Goal: Task Accomplishment & Management: Use online tool/utility

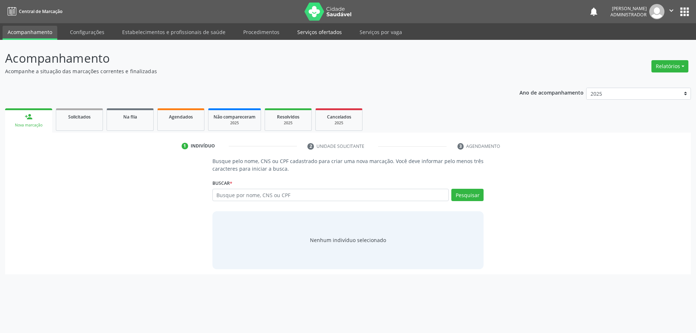
click at [320, 32] on link "Serviços ofertados" at bounding box center [319, 32] width 55 height 13
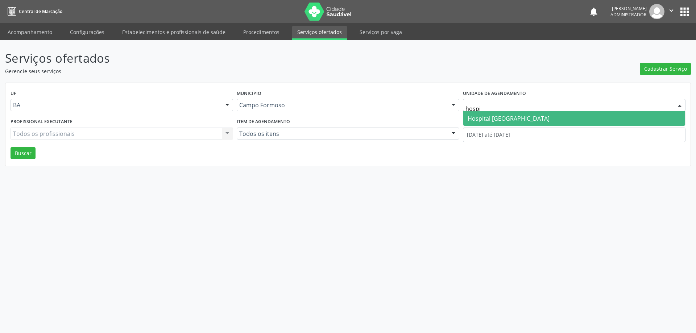
type input "hospit"
click at [533, 121] on span "Hospital [GEOGRAPHIC_DATA]" at bounding box center [574, 118] width 222 height 14
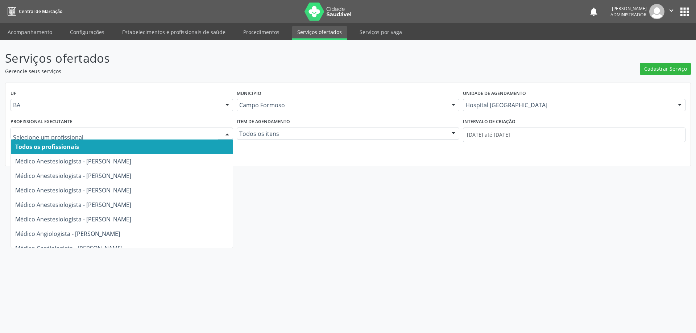
click at [224, 132] on div at bounding box center [227, 134] width 11 height 12
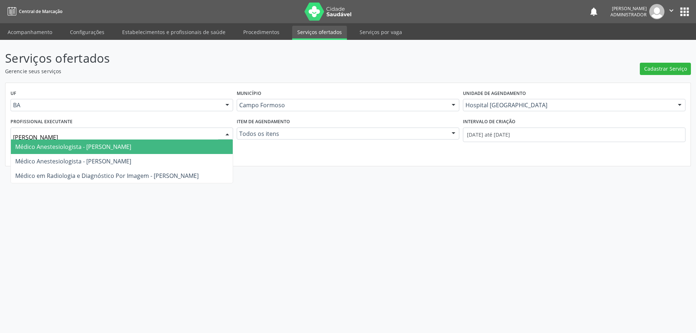
type input "[PERSON_NAME]"
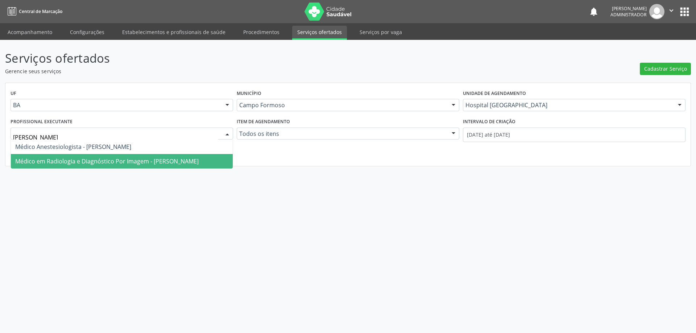
click at [152, 163] on span "Médico em Radiologia e Diagnóstico Por Imagem - [PERSON_NAME]" at bounding box center [106, 161] width 183 height 8
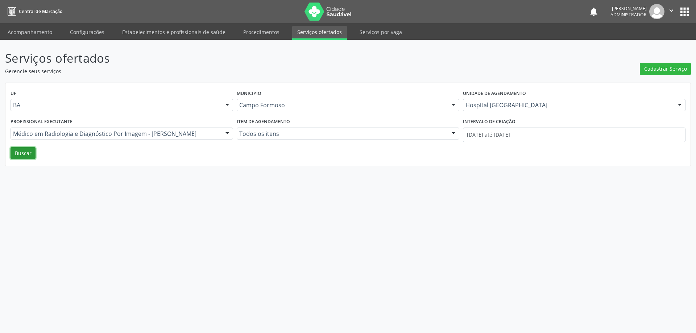
click at [23, 149] on button "Buscar" at bounding box center [23, 153] width 25 height 12
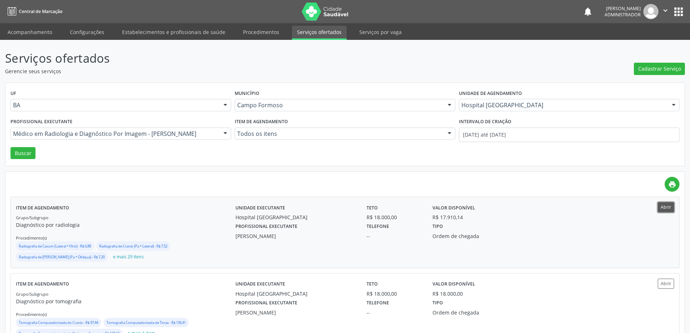
click at [666, 210] on button "Abrir" at bounding box center [666, 207] width 16 height 10
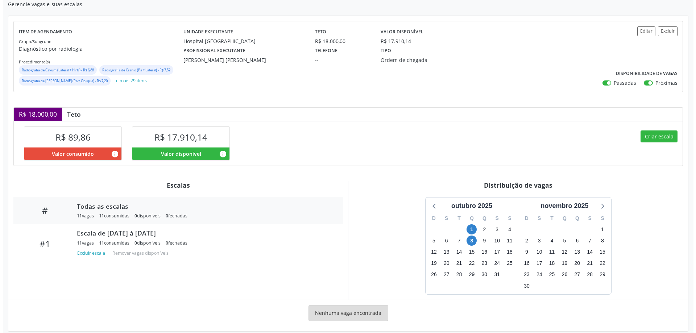
scroll to position [76, 0]
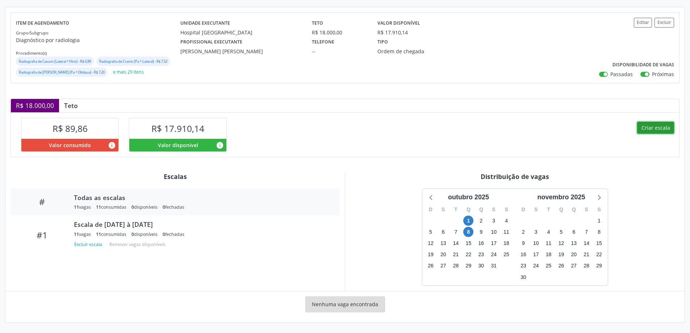
click at [667, 125] on button "Criar escala" at bounding box center [656, 128] width 37 height 12
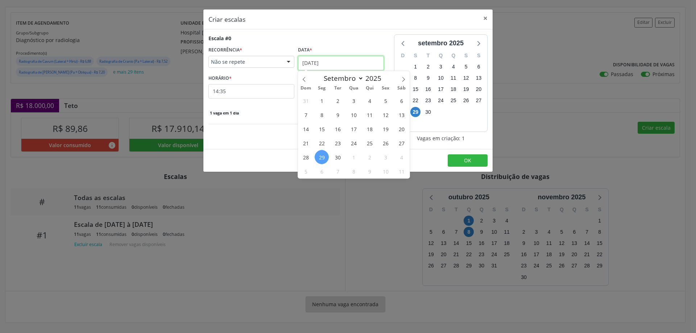
click at [317, 62] on input "29/09/2025" at bounding box center [341, 63] width 86 height 14
click at [403, 78] on icon at bounding box center [403, 79] width 5 height 5
select select "9"
click at [367, 101] on span "2" at bounding box center [369, 101] width 14 height 14
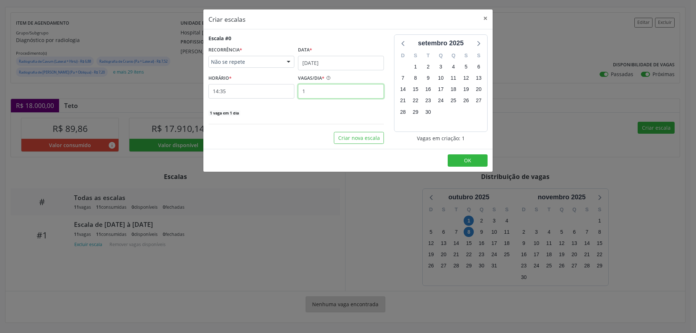
click at [311, 94] on input "1" at bounding box center [341, 91] width 86 height 14
type input "15"
click at [265, 91] on input "14:35" at bounding box center [251, 91] width 86 height 14
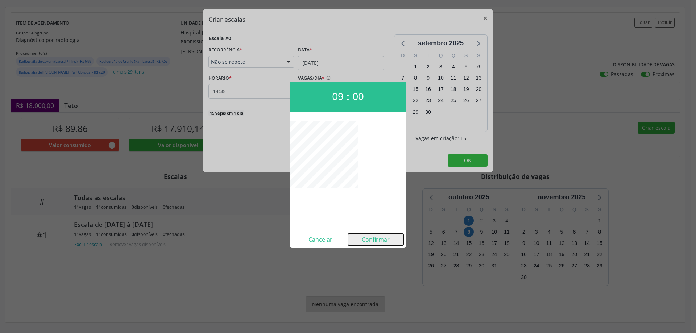
click at [376, 241] on button "Confirmar" at bounding box center [375, 240] width 55 height 12
type input "09:00"
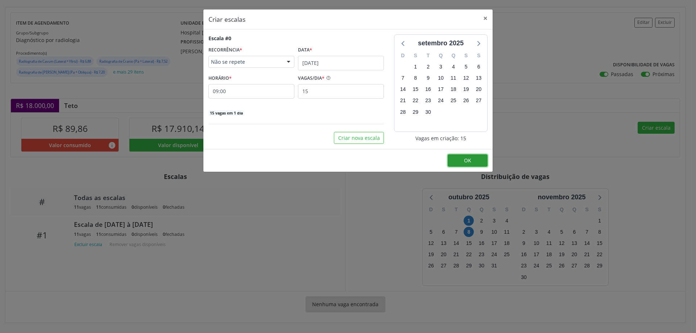
click at [460, 159] on button "OK" at bounding box center [468, 160] width 40 height 12
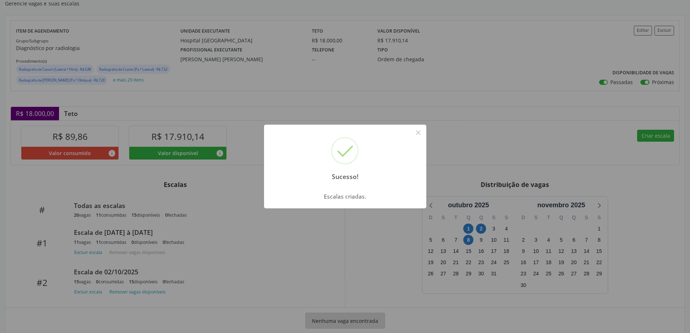
scroll to position [84, 0]
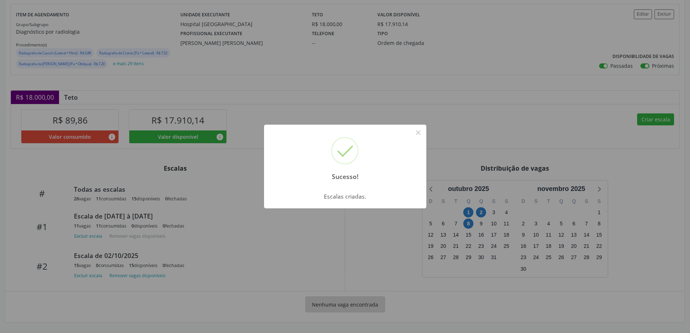
drag, startPoint x: 414, startPoint y: 133, endPoint x: 446, endPoint y: 147, distance: 34.3
click at [416, 133] on button "×" at bounding box center [418, 132] width 12 height 12
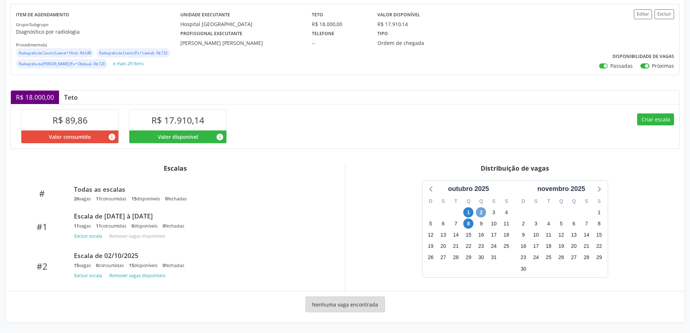
click at [482, 212] on span "2" at bounding box center [481, 212] width 10 height 10
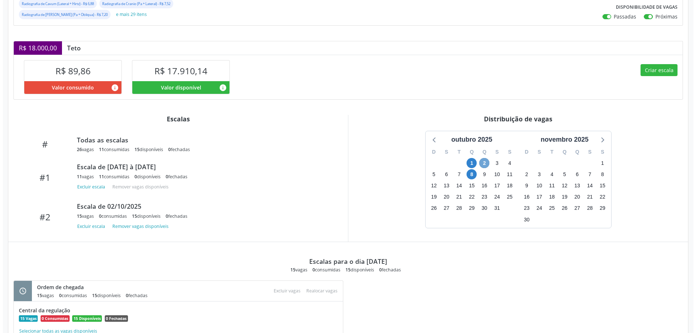
scroll to position [124, 0]
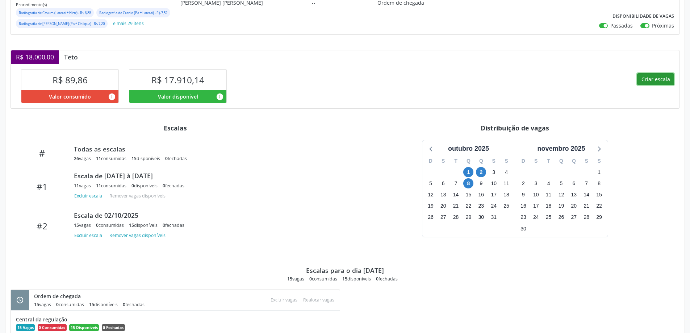
click at [646, 78] on button "Criar escala" at bounding box center [656, 79] width 37 height 12
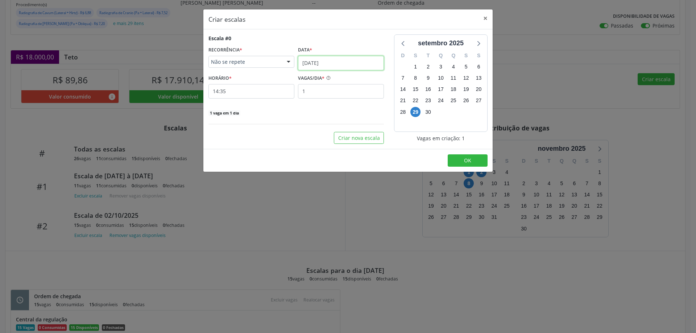
click at [331, 61] on input "29/09/2025" at bounding box center [341, 63] width 86 height 14
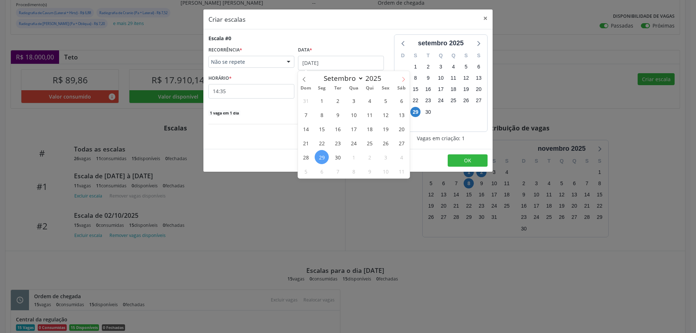
click at [403, 79] on icon at bounding box center [403, 79] width 5 height 5
select select "9"
click at [369, 99] on span "2" at bounding box center [369, 101] width 14 height 14
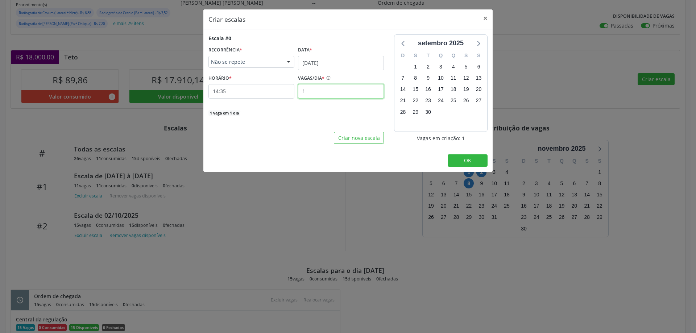
click at [321, 91] on input "1" at bounding box center [341, 91] width 86 height 14
type input "10"
click at [239, 91] on input "14:35" at bounding box center [251, 91] width 86 height 14
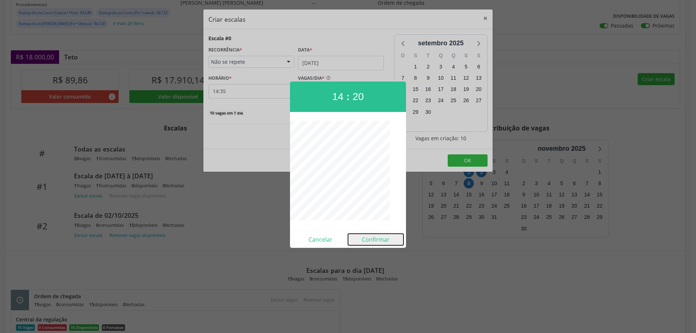
click at [376, 242] on button "Confirmar" at bounding box center [375, 240] width 55 height 12
type input "14:20"
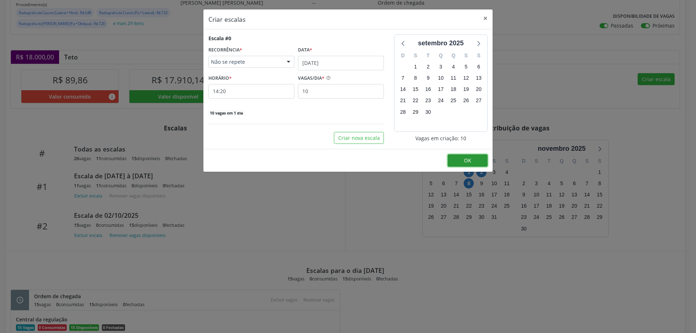
click at [480, 161] on button "OK" at bounding box center [468, 160] width 40 height 12
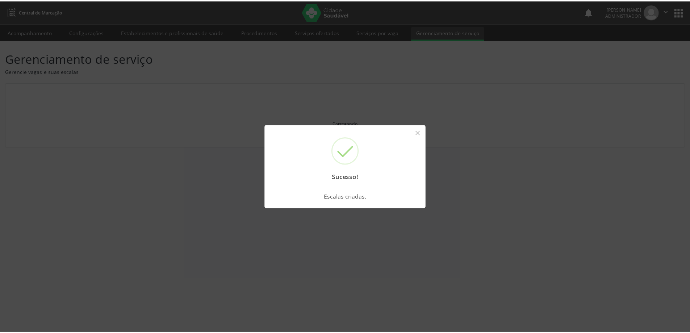
scroll to position [0, 0]
